Goal: Check status

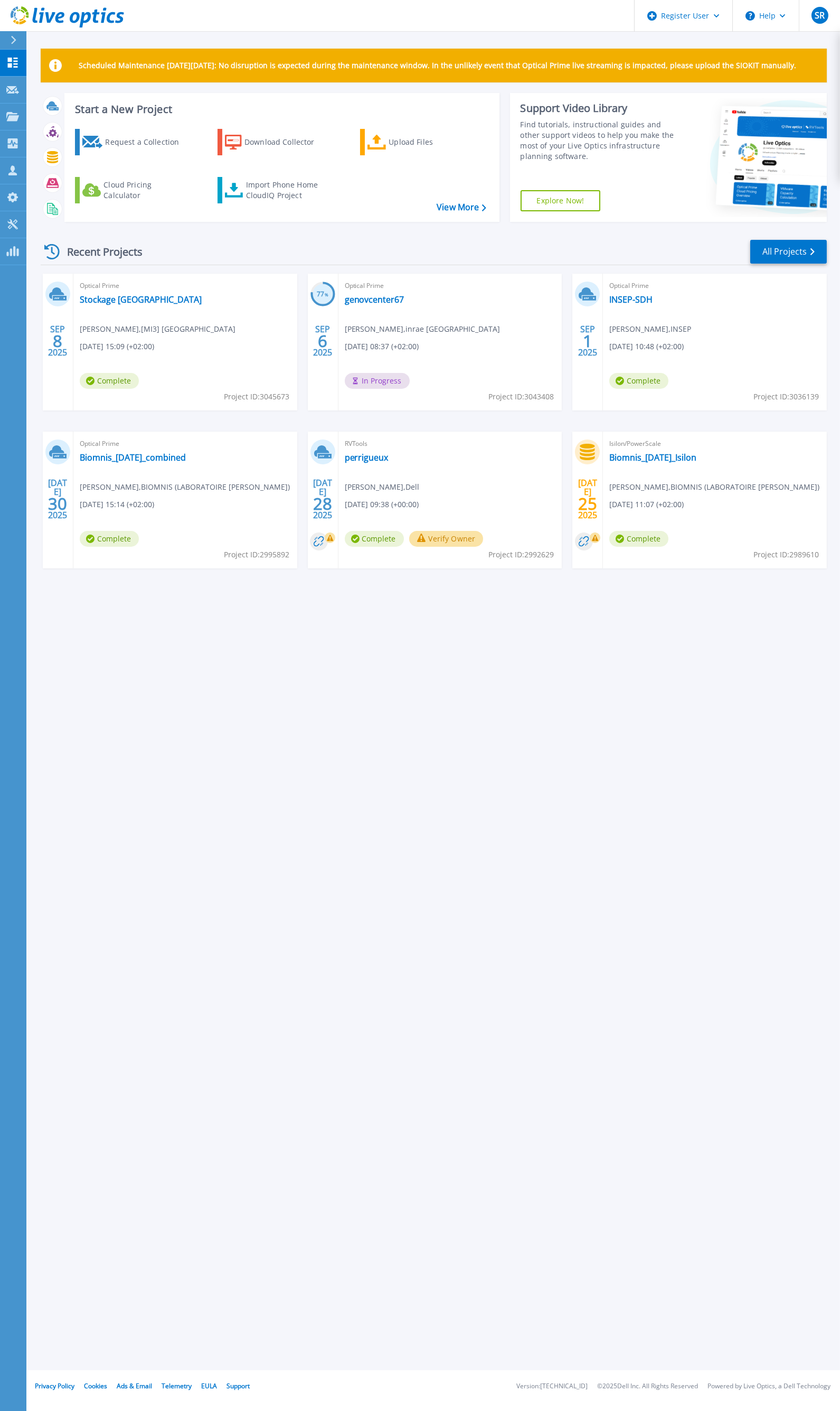
click at [450, 786] on div "Scheduled Maintenance on Monday 22nd September: No disruption is expected durin…" at bounding box center [433, 685] width 814 height 1370
click at [499, 362] on div "Optical Prime genovcenter67 Patrice Dehais , inrae toulouse 09/06/2025, 08:37 (…" at bounding box center [450, 342] width 224 height 137
click at [612, 706] on div "Scheduled Maintenance on Monday 22nd September: No disruption is expected durin…" at bounding box center [433, 685] width 814 height 1370
click at [622, 890] on div "Scheduled Maintenance on Monday 22nd September: No disruption is expected durin…" at bounding box center [433, 685] width 814 height 1370
click at [640, 853] on div "Scheduled Maintenance on Monday 22nd September: No disruption is expected durin…" at bounding box center [433, 685] width 814 height 1370
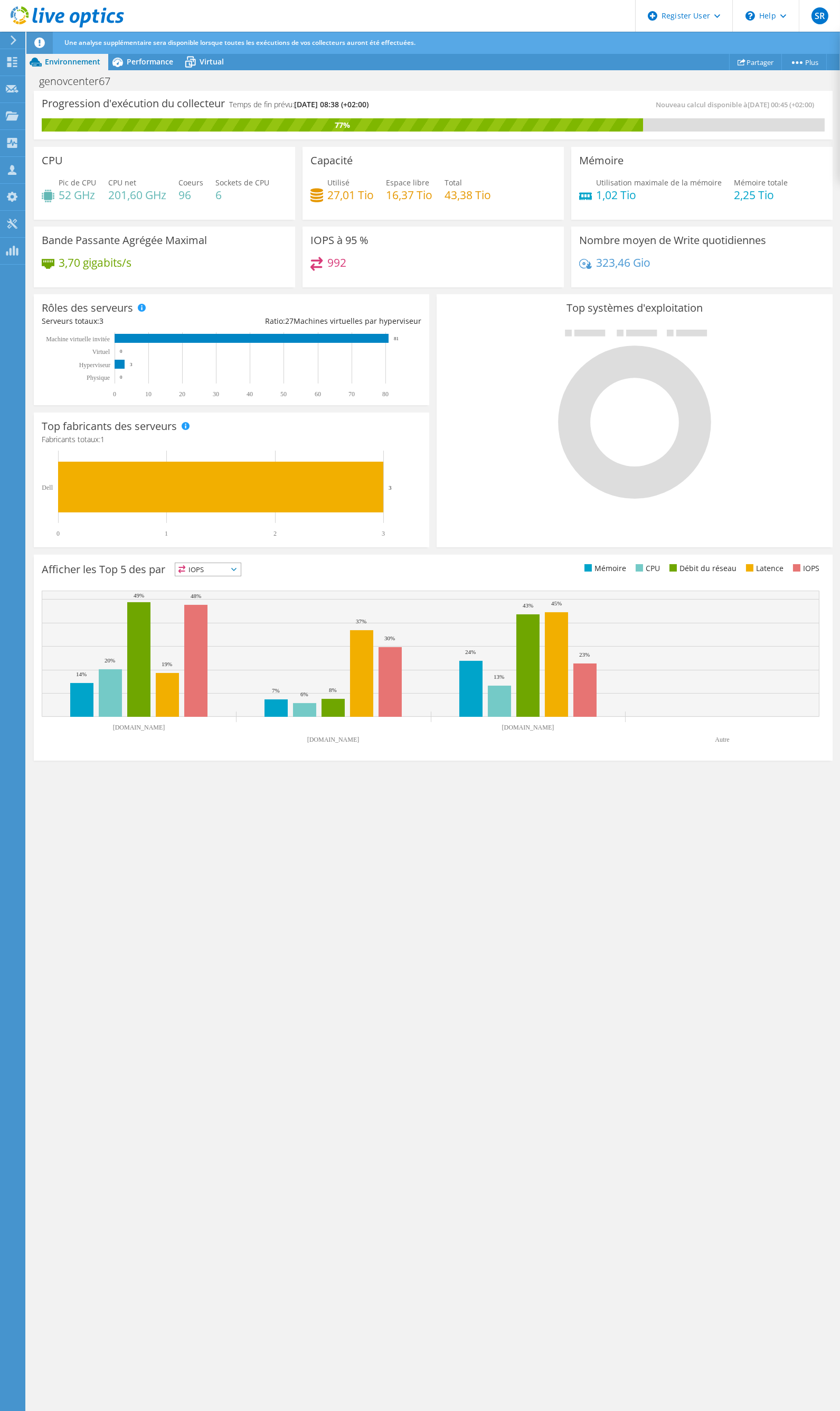
click at [553, 865] on div "Progression d'exécution du collecteur Temps de fin prévu: [DATE] 08:38 (+02:00)…" at bounding box center [433, 752] width 814 height 1321
click at [583, 910] on div "Progression d'exécution du collecteur Temps de fin prévu: [DATE] 08:38 (+02:00)…" at bounding box center [433, 752] width 814 height 1321
